Goal: Information Seeking & Learning: Learn about a topic

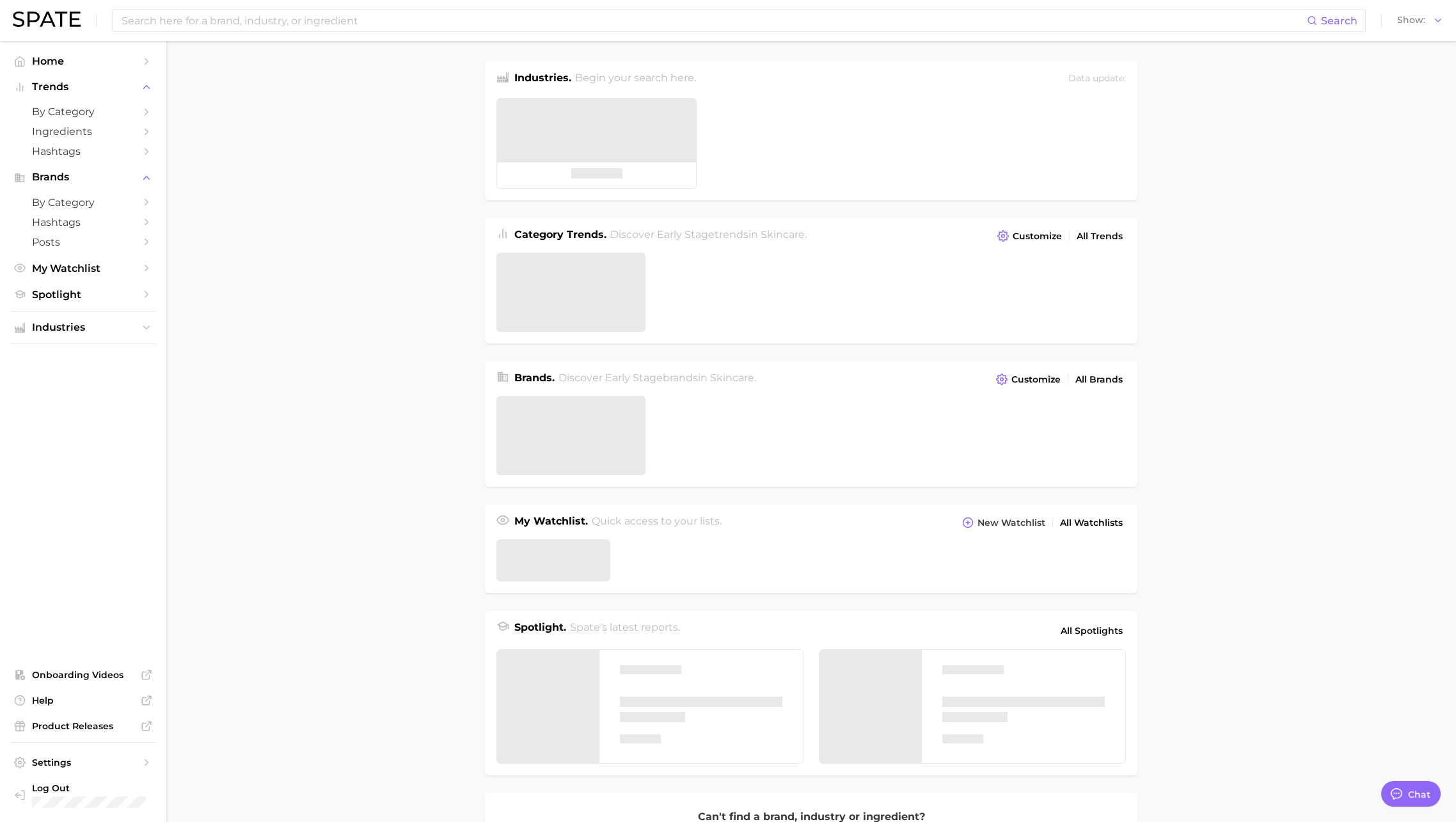
type textarea "x"
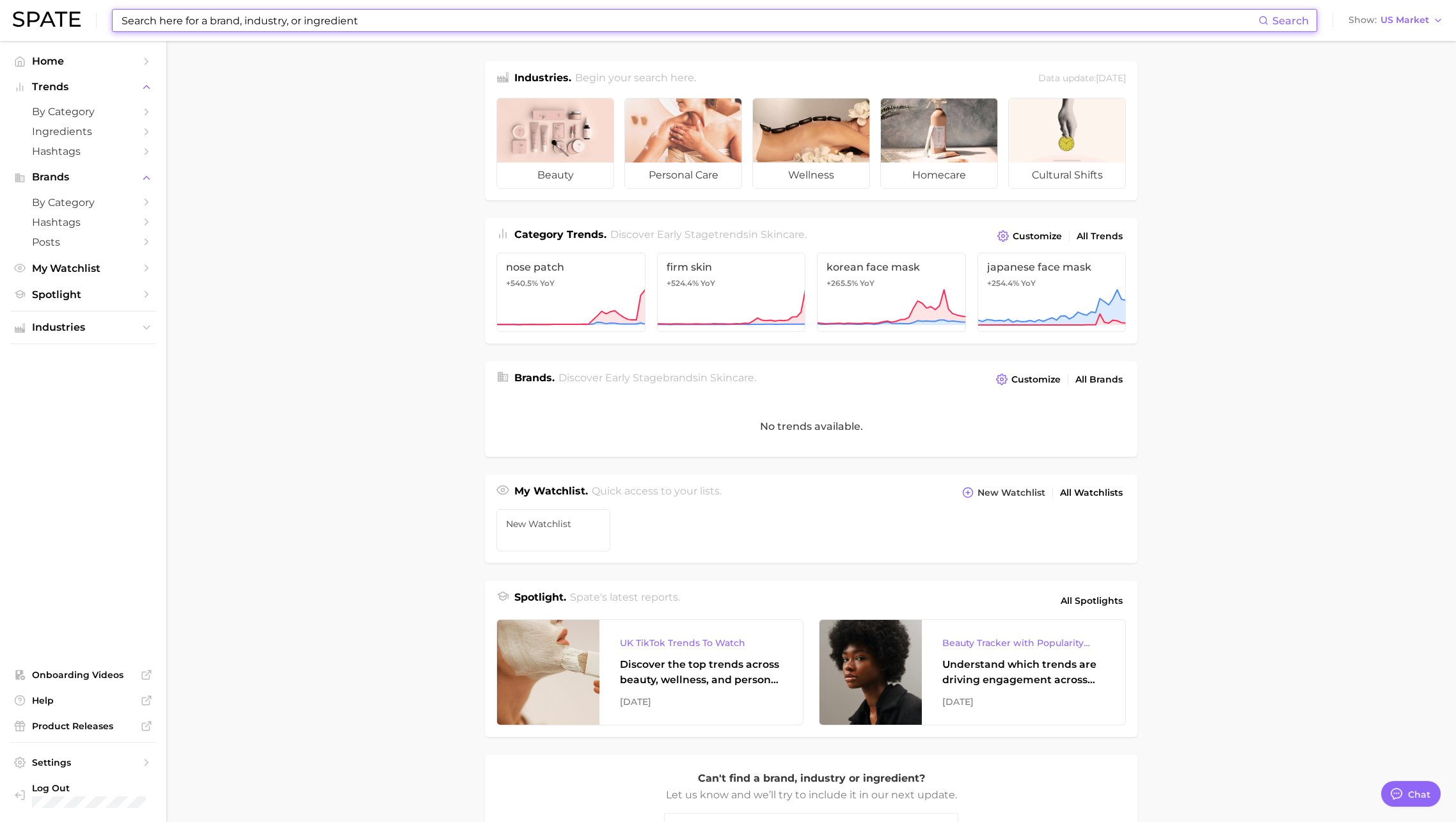
click at [203, 25] on input at bounding box center [689, 21] width 1137 height 22
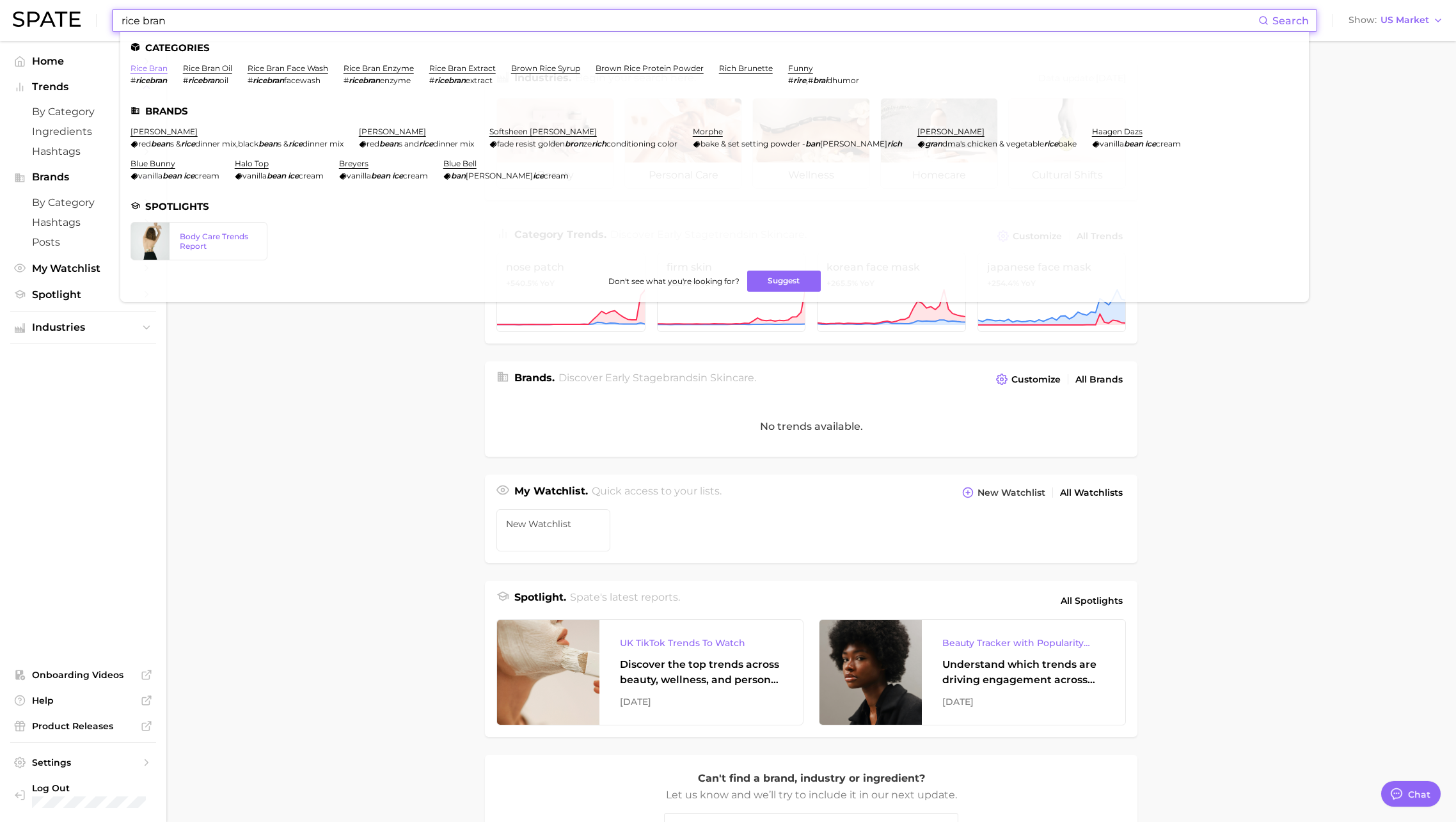
type input "rice bran"
click at [137, 68] on link "rice bran" at bounding box center [148, 68] width 37 height 10
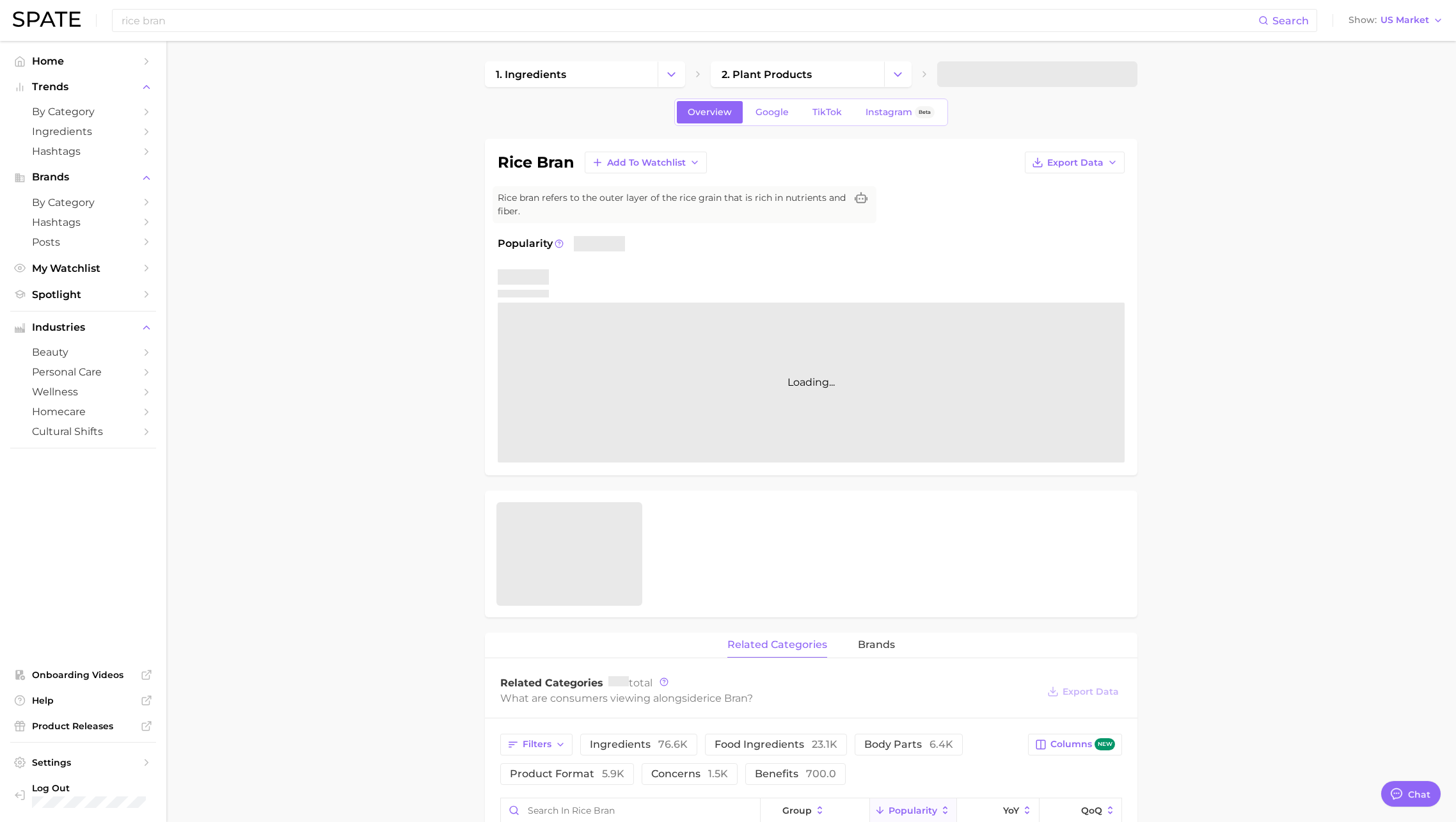
type textarea "x"
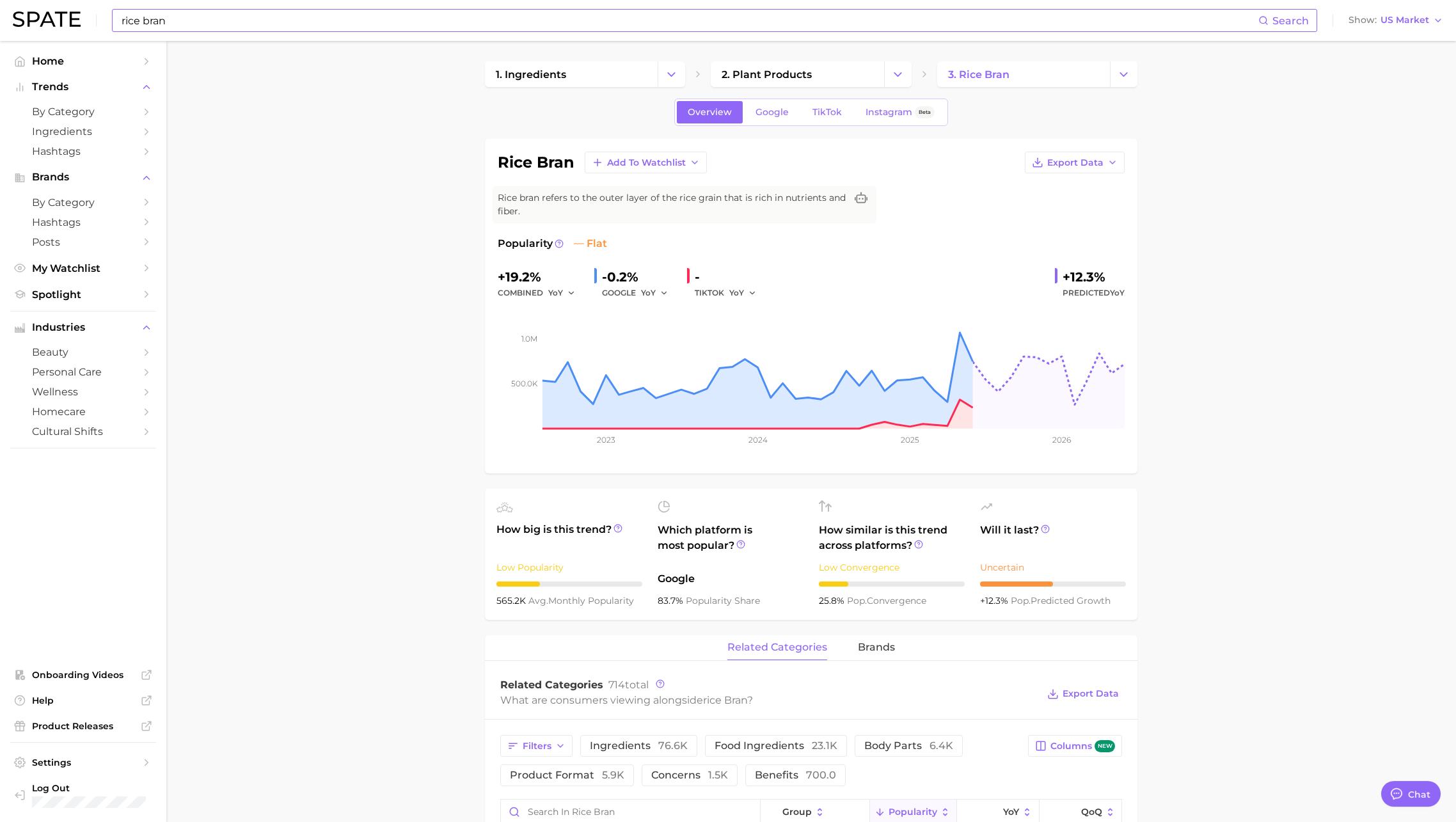
click at [178, 23] on input "rice bran" at bounding box center [689, 21] width 1137 height 22
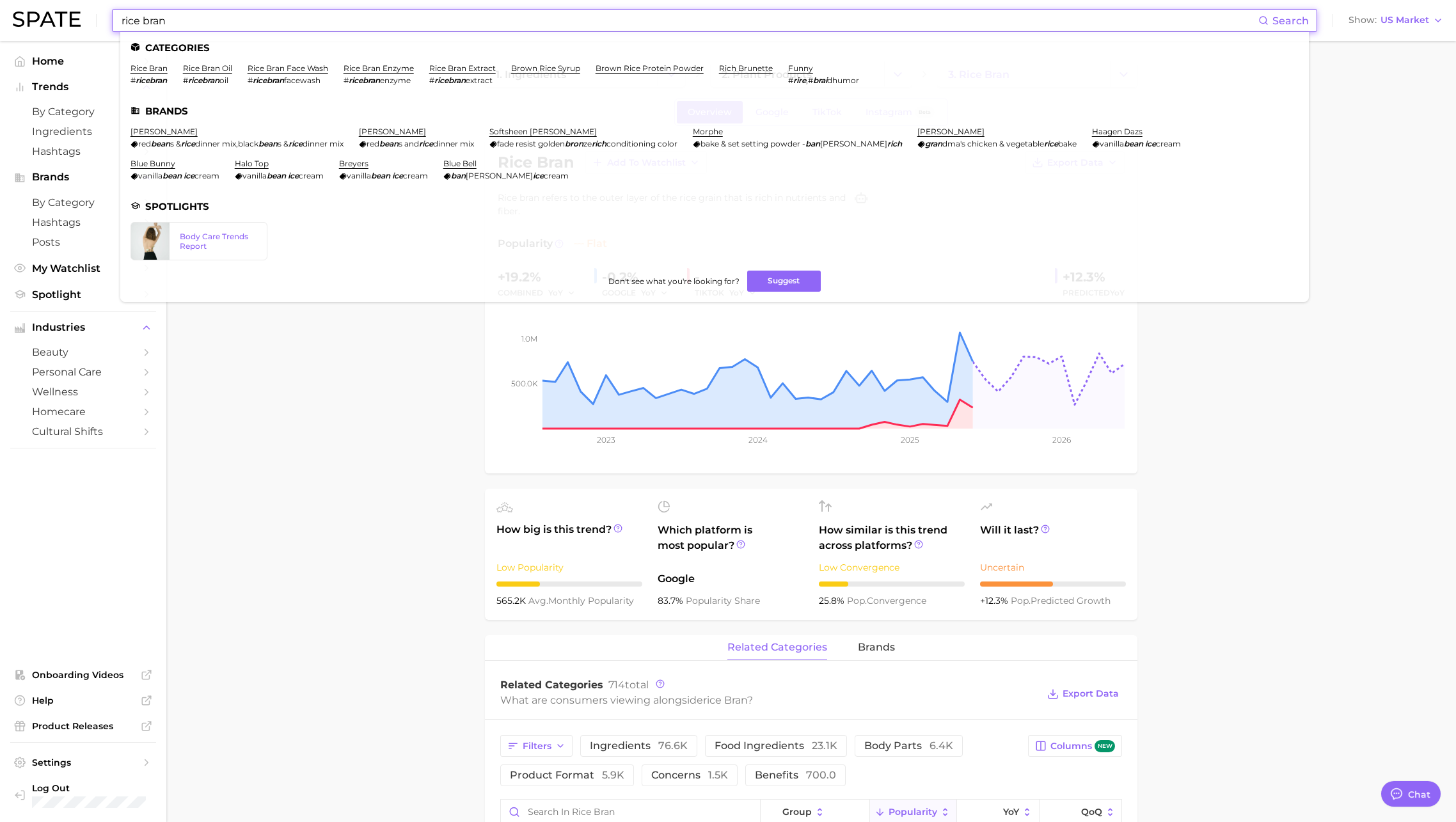
click at [178, 23] on input "rice bran" at bounding box center [689, 21] width 1137 height 22
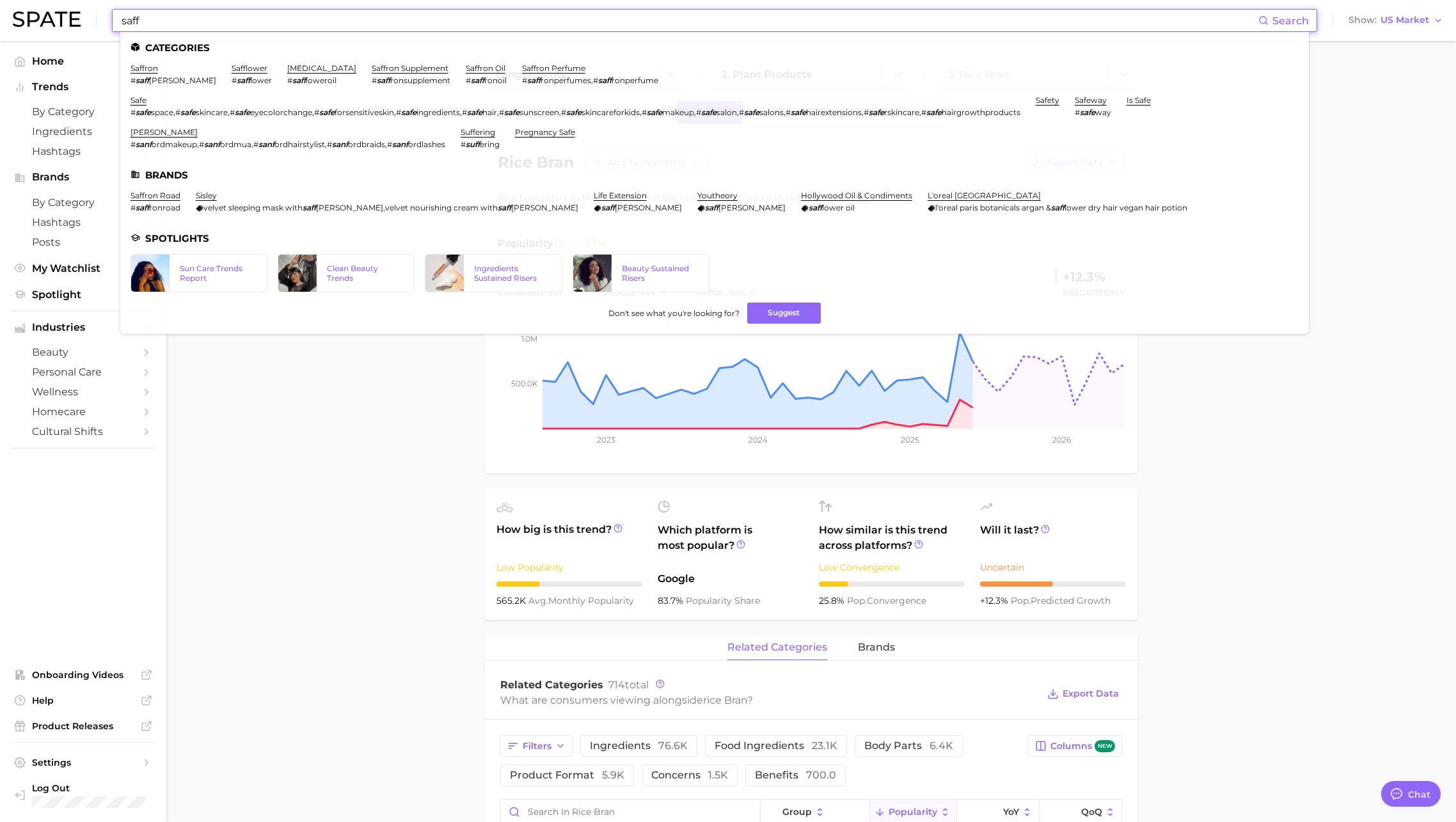
type input "saff"
click at [287, 69] on link "[MEDICAL_DATA]" at bounding box center [321, 68] width 69 height 10
